Goal: Check status: Check status

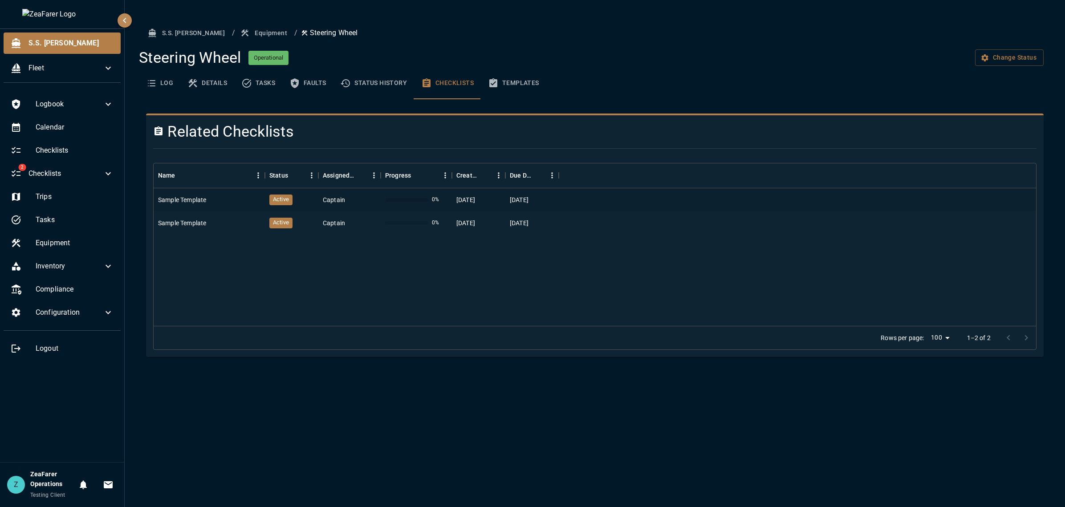
click at [531, 84] on button "Templates" at bounding box center [513, 83] width 65 height 32
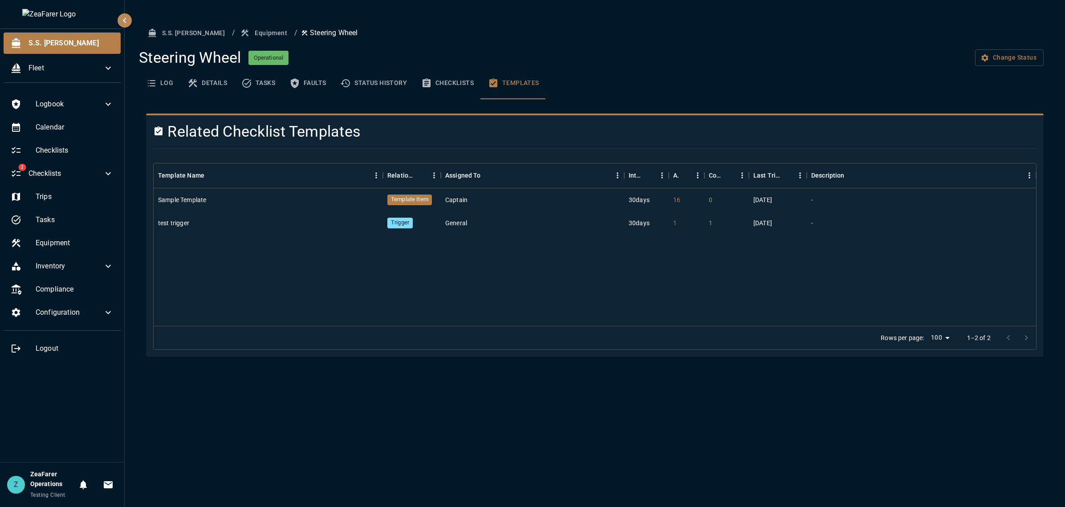
click at [439, 84] on button "Checklists" at bounding box center [447, 83] width 67 height 32
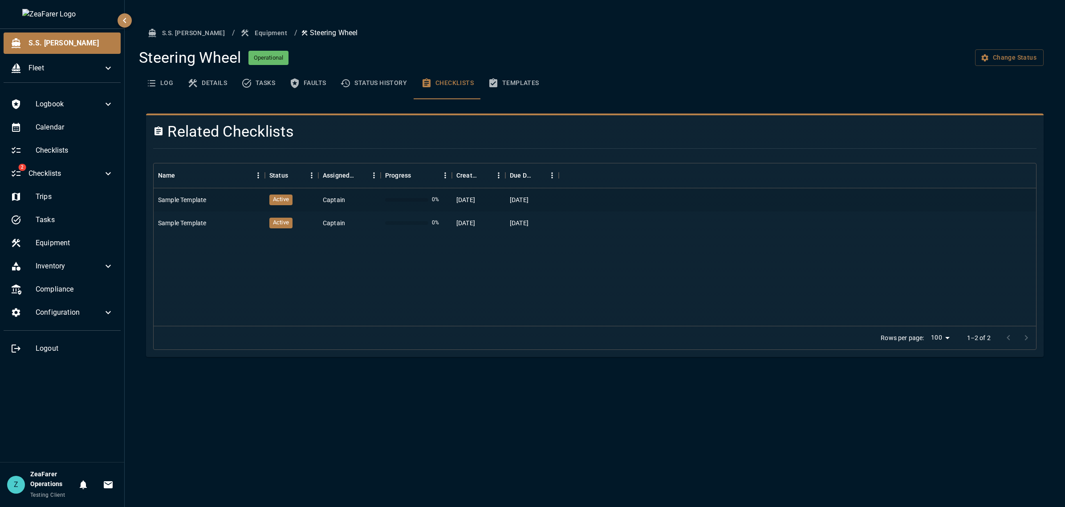
click at [493, 78] on icon "basic tabs example" at bounding box center [493, 83] width 11 height 11
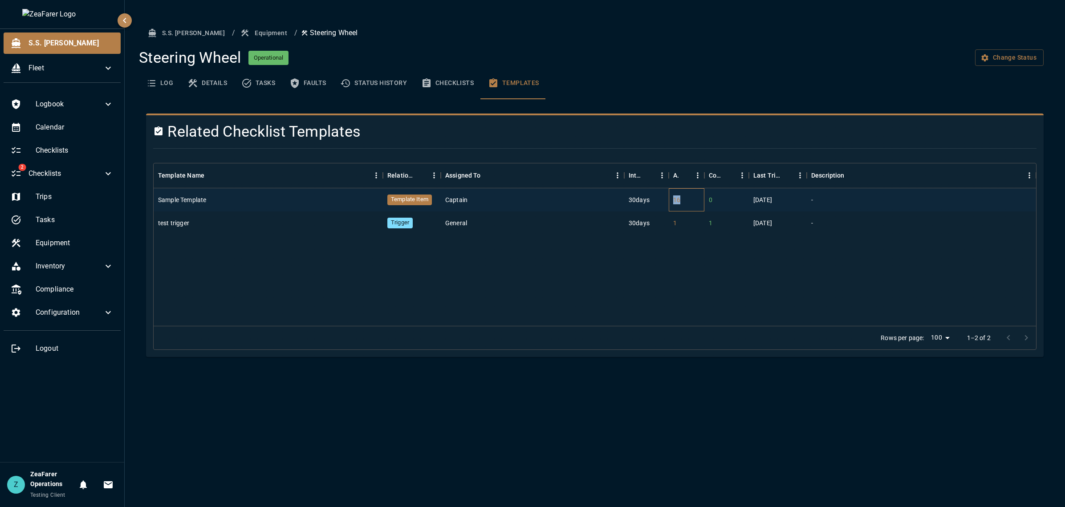
drag, startPoint x: 673, startPoint y: 197, endPoint x: 694, endPoint y: 194, distance: 21.2
click at [694, 194] on div "16" at bounding box center [687, 199] width 36 height 23
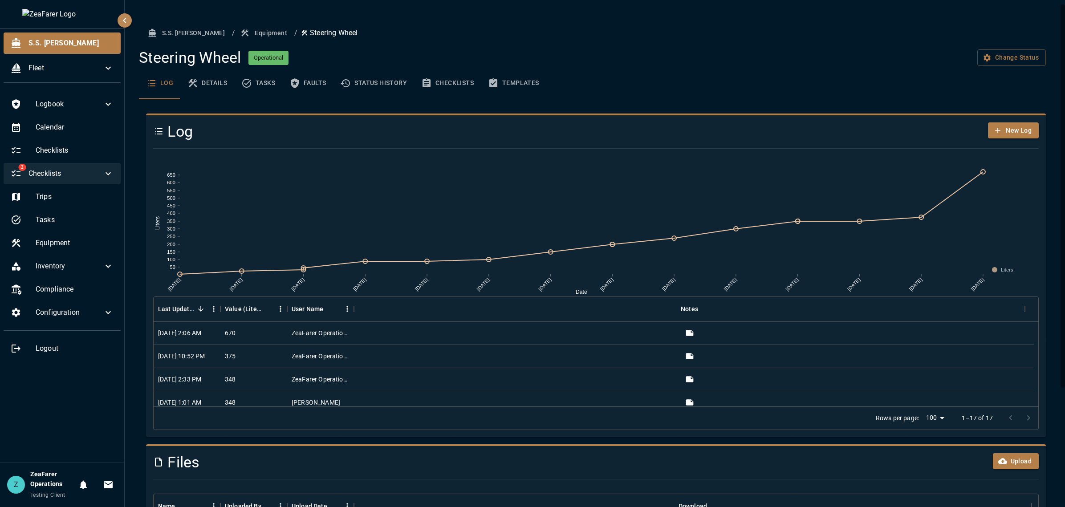
click at [52, 182] on div "2 Checklists" at bounding box center [62, 173] width 117 height 21
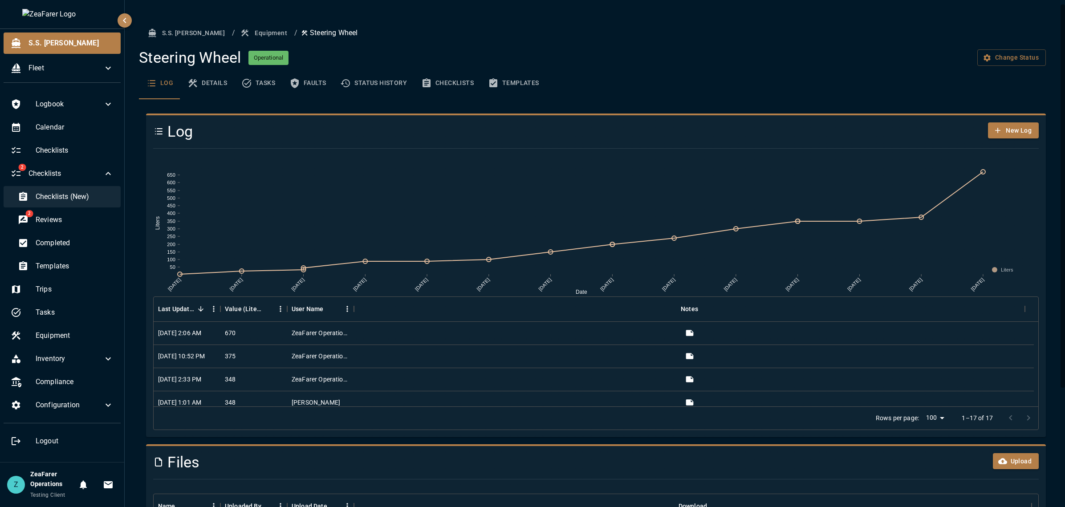
click at [78, 202] on span "Checklists (New)" at bounding box center [75, 196] width 78 height 11
click at [509, 82] on button "Templates" at bounding box center [513, 83] width 65 height 32
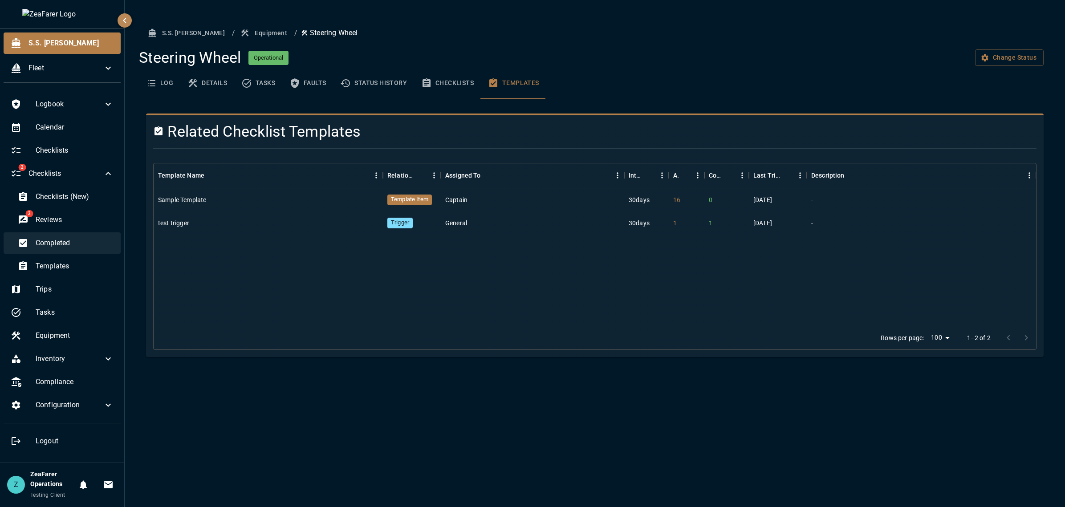
click at [81, 254] on div "Completed" at bounding box center [66, 242] width 110 height 21
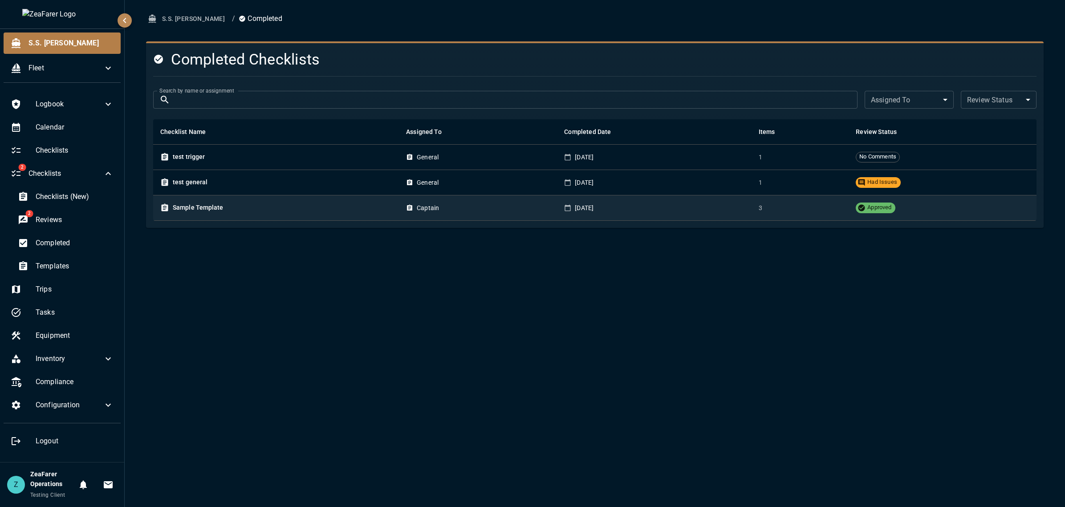
click at [254, 215] on td "Sample Template" at bounding box center [276, 207] width 246 height 25
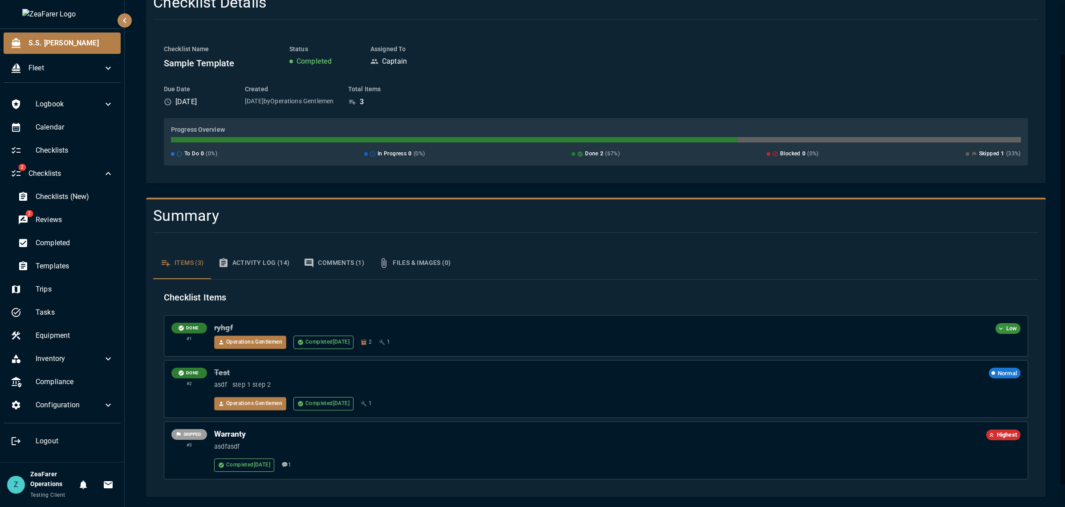
scroll to position [80, 0]
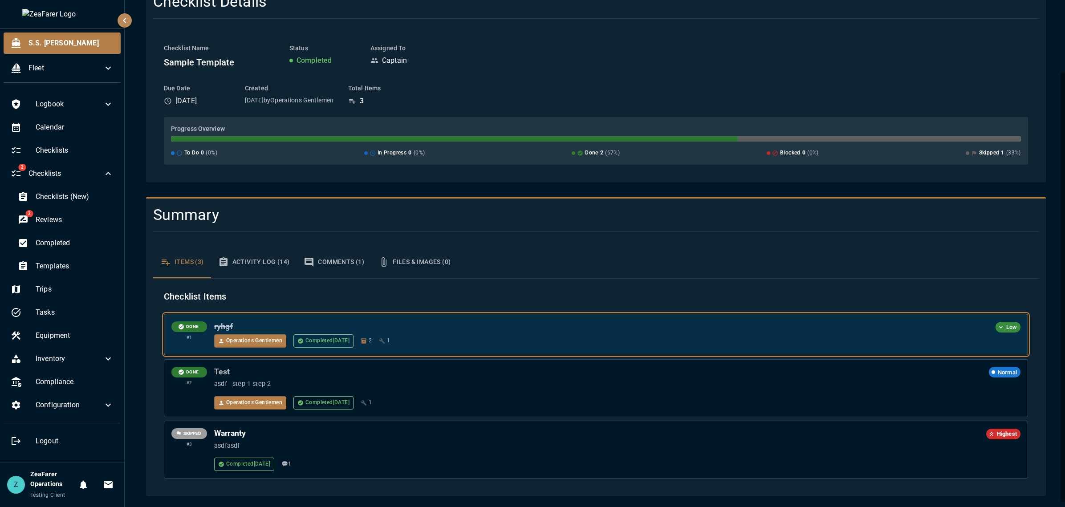
click at [502, 341] on div "Operations Gentlemen Completed [DATE] 2 1" at bounding box center [617, 340] width 806 height 13
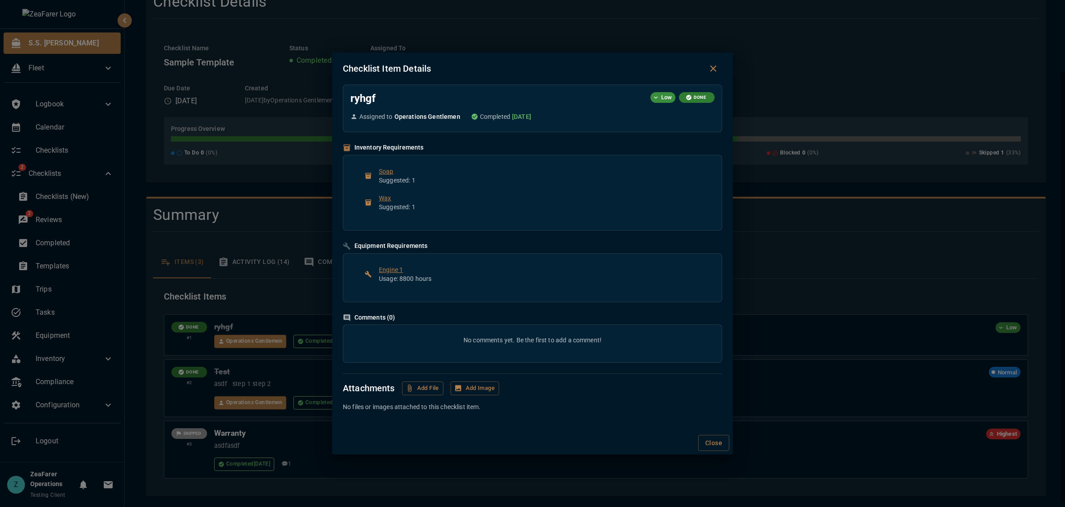
click at [785, 256] on div "Checklist Item Details ryhgf Low DONE Assigned to Operations Gentlemen Complete…" at bounding box center [532, 253] width 1065 height 507
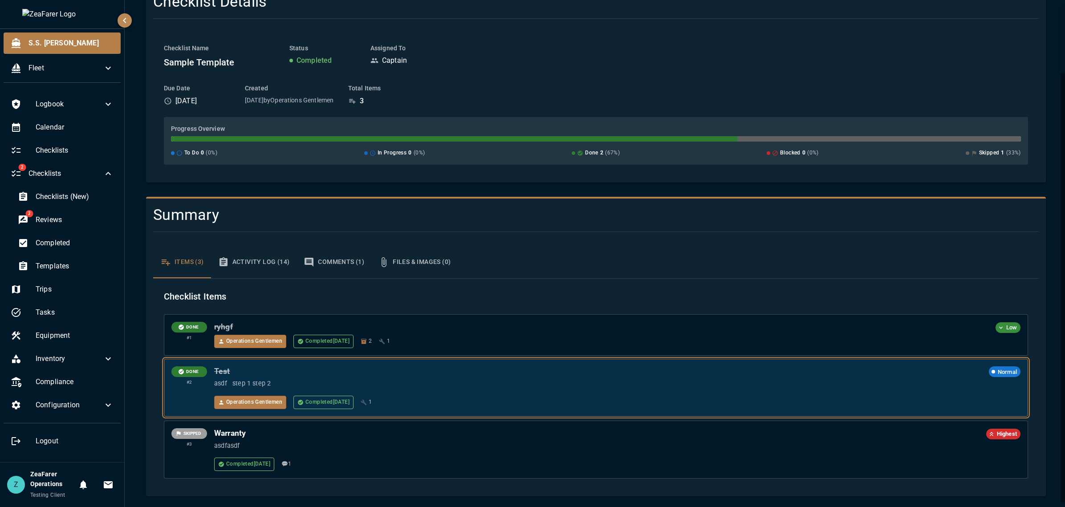
click at [447, 397] on div "Operations Gentlemen Completed [DATE] 1" at bounding box center [617, 402] width 806 height 13
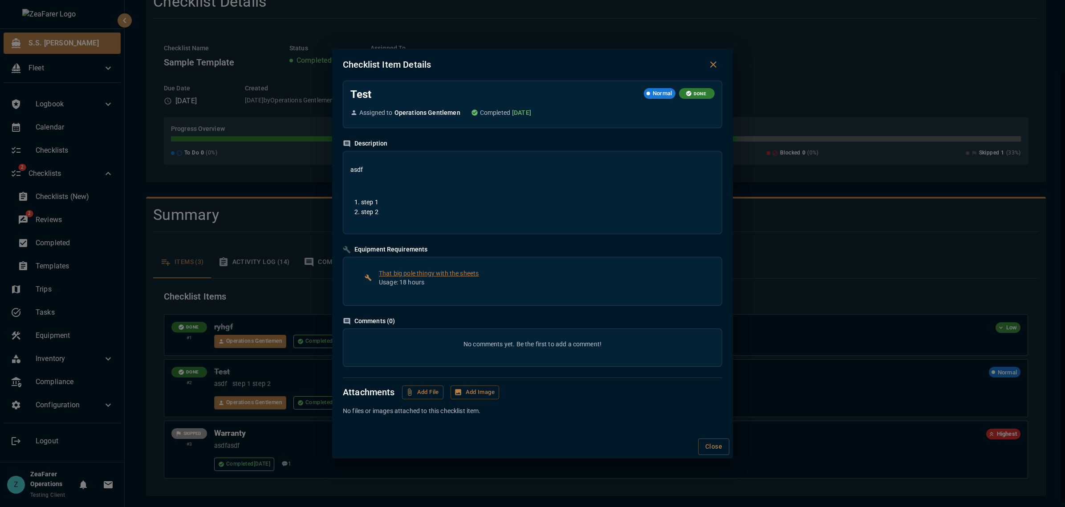
click at [778, 272] on div "Checklist Item Details Test Normal DONE Assigned to Operations Gentlemen Comple…" at bounding box center [532, 253] width 1065 height 507
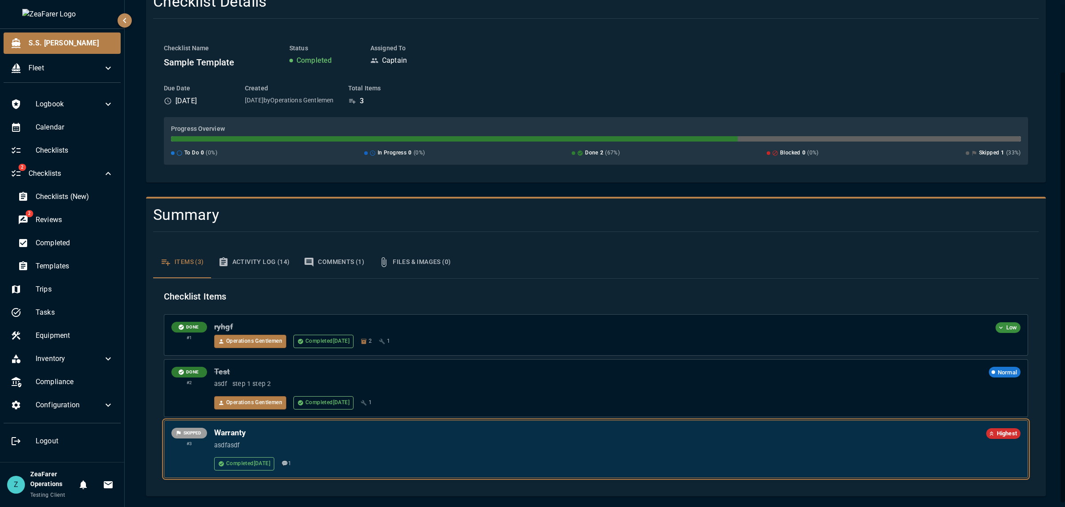
click at [394, 464] on div "Completed [DATE] 💬 1" at bounding box center [617, 463] width 806 height 13
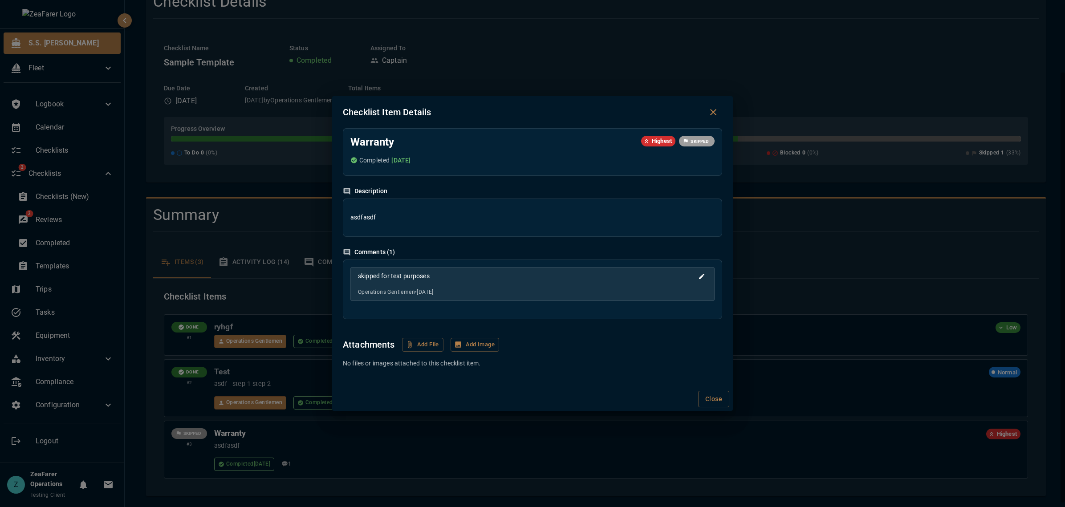
drag, startPoint x: 859, startPoint y: 257, endPoint x: 844, endPoint y: 261, distance: 14.7
click at [859, 258] on div "Checklist Item Details Warranty Highest SKIPPED Completed [DATE] Description as…" at bounding box center [532, 253] width 1065 height 507
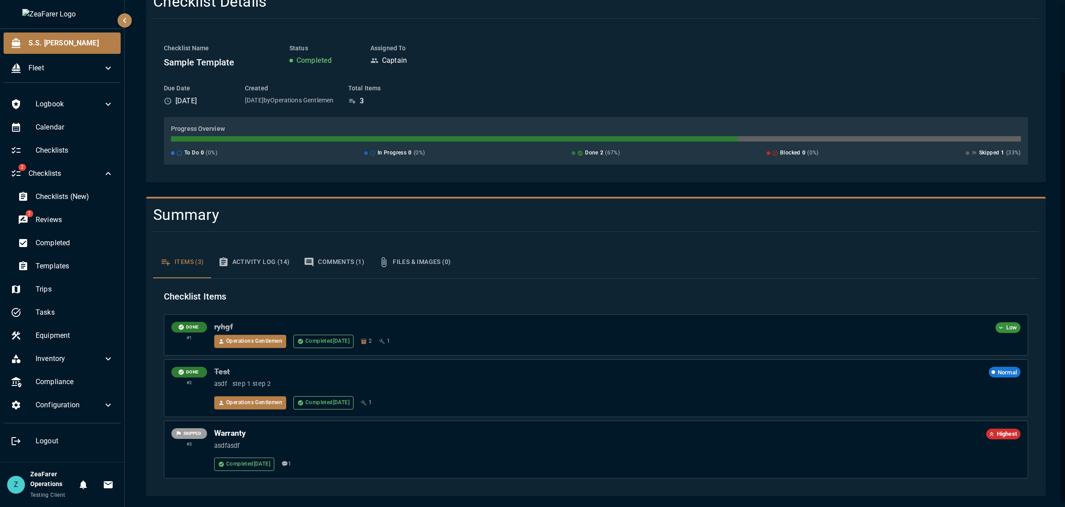
click at [247, 265] on button "Activity Log (14)" at bounding box center [254, 262] width 86 height 32
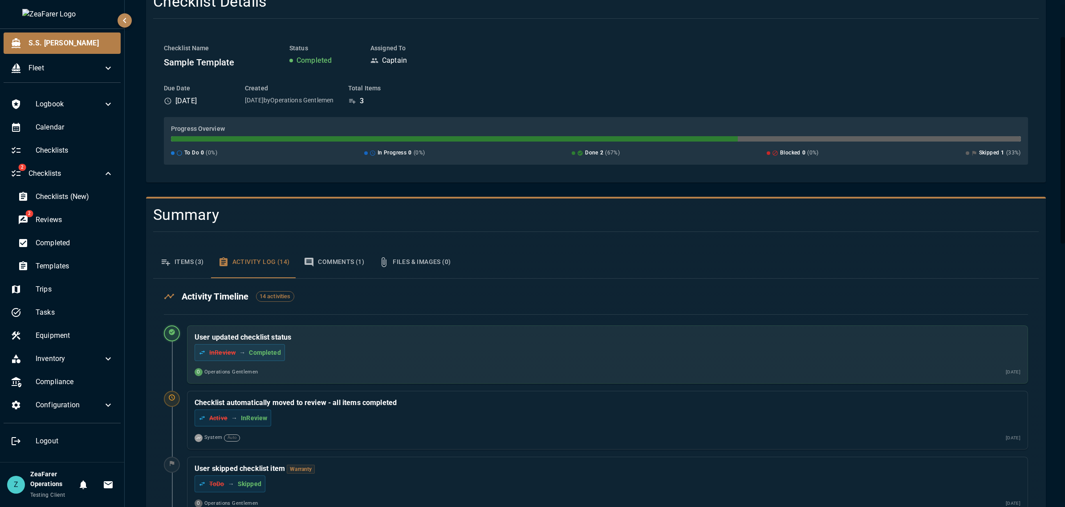
click at [361, 257] on button "Comments (1)" at bounding box center [333, 262] width 75 height 32
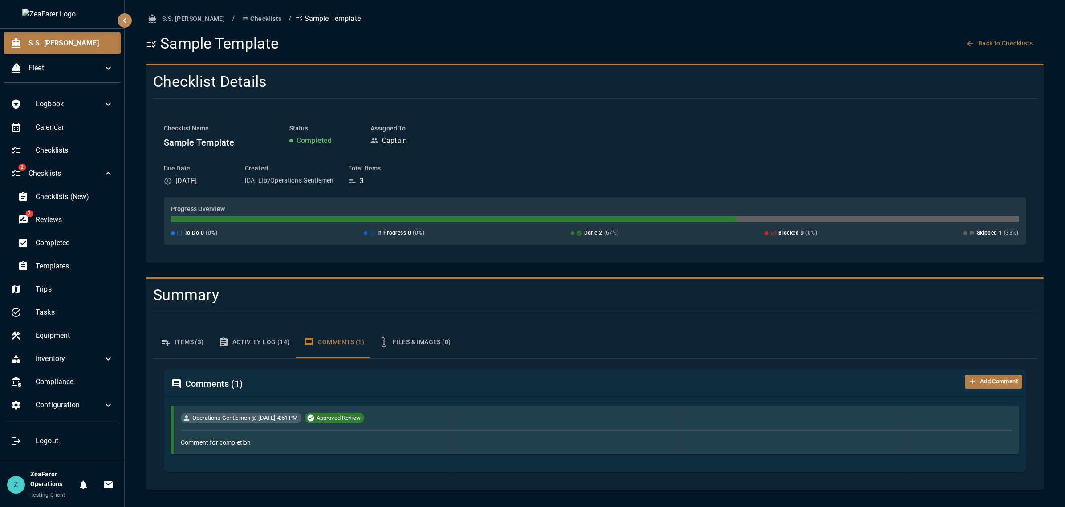
click at [387, 329] on button "Files & Images (0)" at bounding box center [414, 342] width 86 height 32
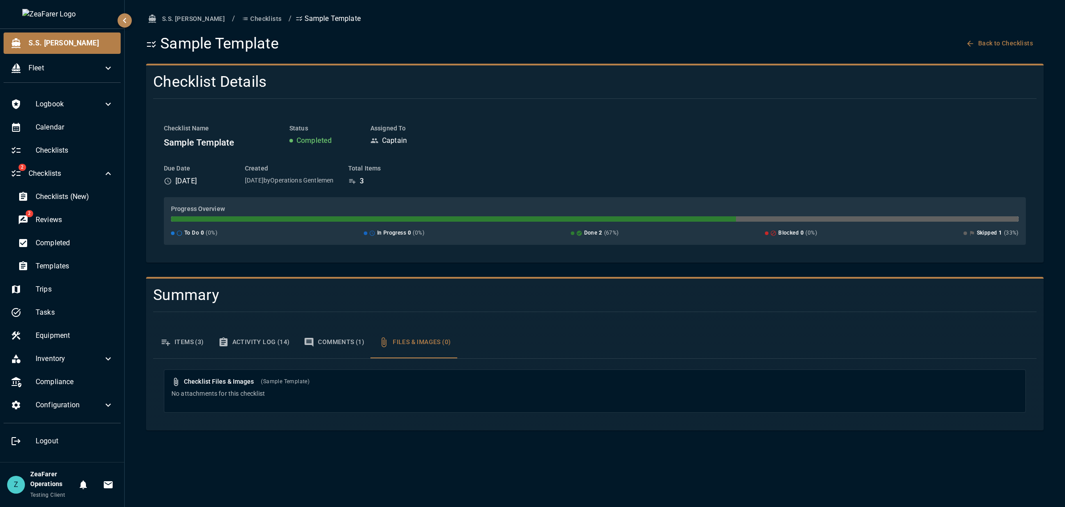
click at [175, 328] on button "Items (3)" at bounding box center [182, 342] width 58 height 32
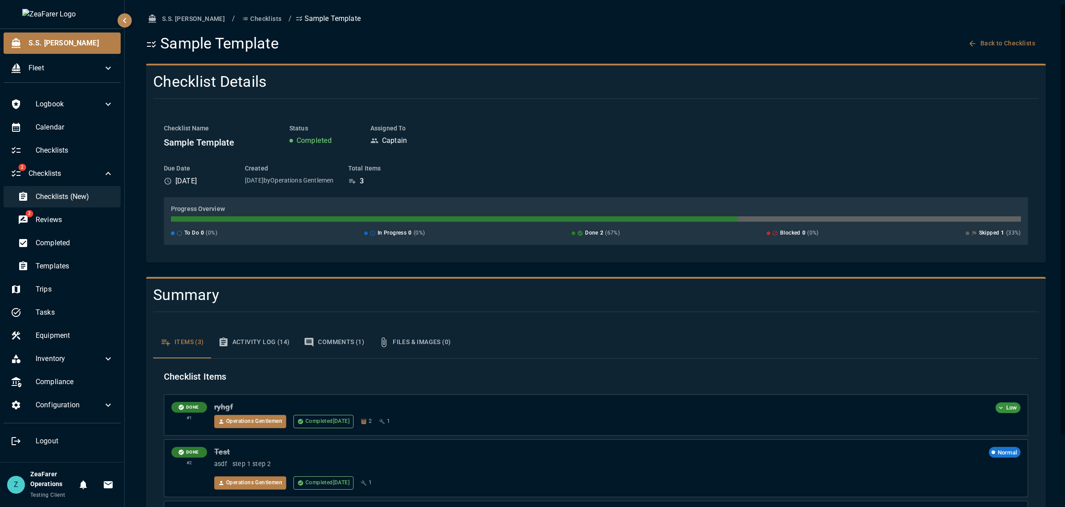
click at [69, 202] on span "Checklists (New)" at bounding box center [75, 196] width 78 height 11
